Goal: Information Seeking & Learning: Learn about a topic

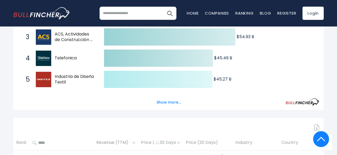
scroll to position [144, 0]
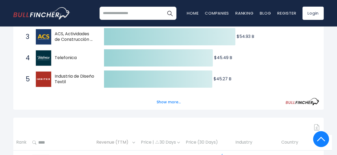
click at [170, 109] on div "Created with Highcharts 12.1.2 $80.48 B ​ $80.48 B $64.65 B ​ $64.65 B $54.93 B…" at bounding box center [168, 44] width 310 height 130
click at [174, 102] on button "Show more..." at bounding box center [168, 102] width 30 height 9
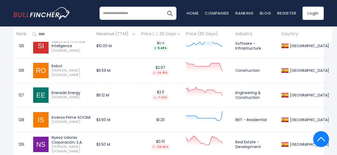
scroll to position [3433, 0]
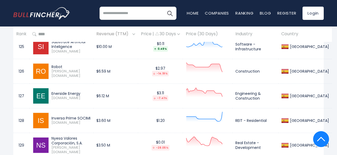
click at [114, 133] on td "$3.50 M" at bounding box center [115, 145] width 45 height 25
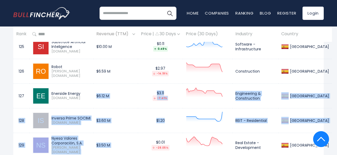
drag, startPoint x: 114, startPoint y: 123, endPoint x: 112, endPoint y: 70, distance: 53.0
click at [112, 83] on td "$6.12 M" at bounding box center [115, 95] width 45 height 25
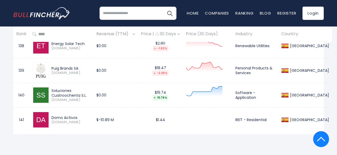
scroll to position [3754, 0]
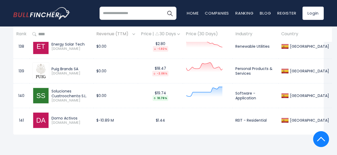
click at [112, 108] on td "$-10.89 M" at bounding box center [115, 120] width 45 height 25
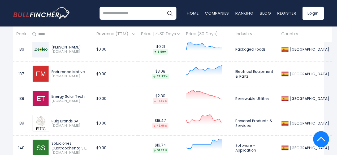
scroll to position [3702, 0]
click at [112, 111] on td "$0.00" at bounding box center [115, 123] width 45 height 25
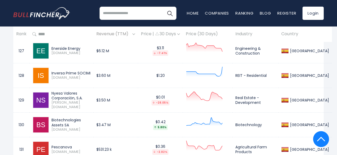
scroll to position [3478, 0]
click at [112, 113] on td "$3.47 M" at bounding box center [115, 125] width 45 height 25
drag, startPoint x: 112, startPoint y: 101, endPoint x: 108, endPoint y: 101, distance: 4.2
click at [108, 113] on td "$3.47 M" at bounding box center [115, 125] width 45 height 25
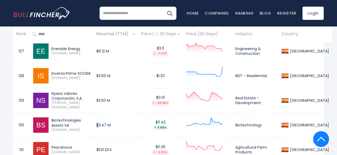
click at [108, 113] on td "$3.47 M" at bounding box center [115, 125] width 45 height 25
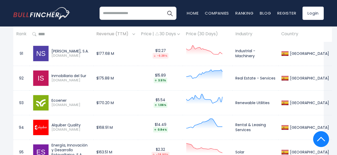
scroll to position [2579, 0]
